Goal: Browse casually

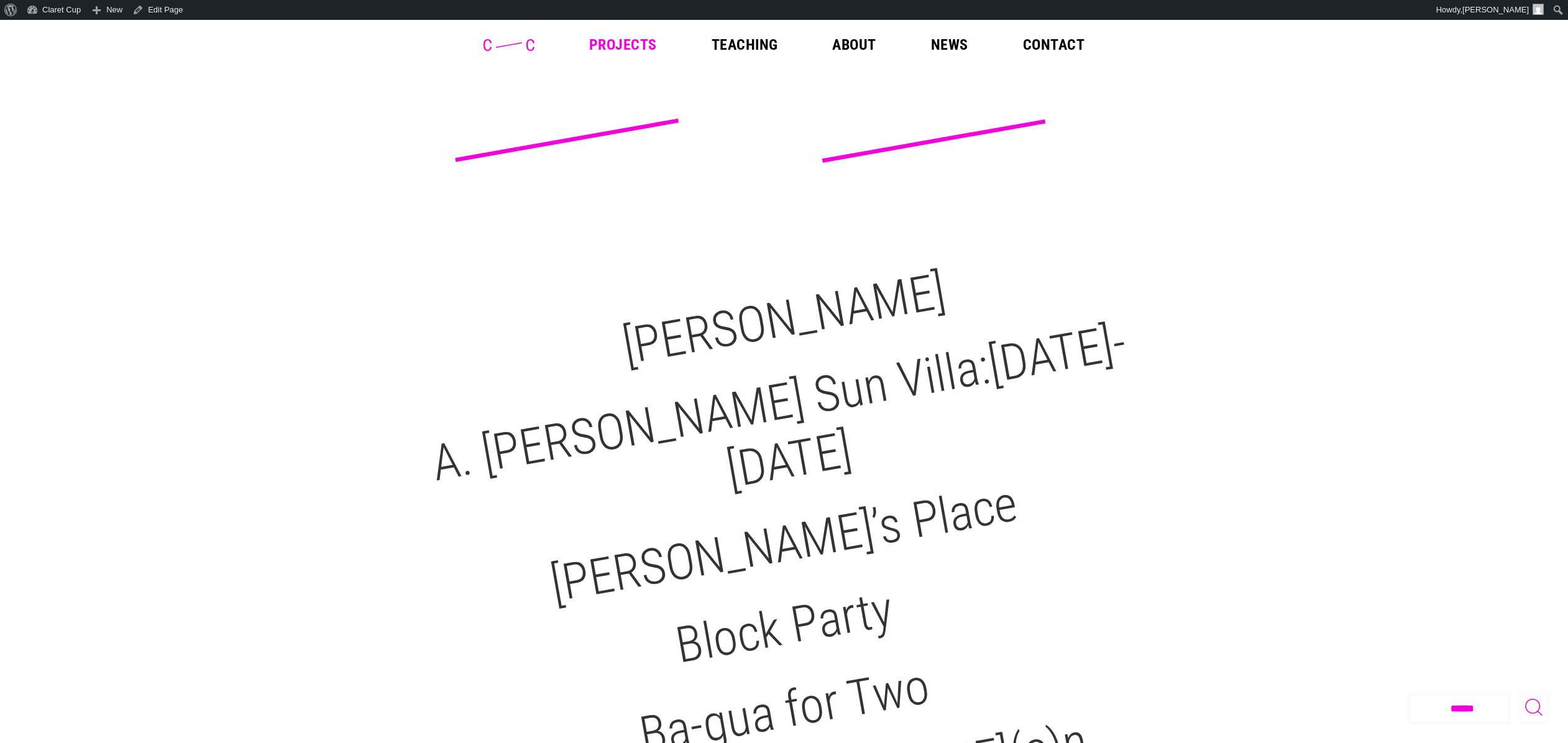
scroll to position [3, 0]
click at [519, 50] on icon at bounding box center [508, 45] width 51 height 12
